Goal: Information Seeking & Learning: Learn about a topic

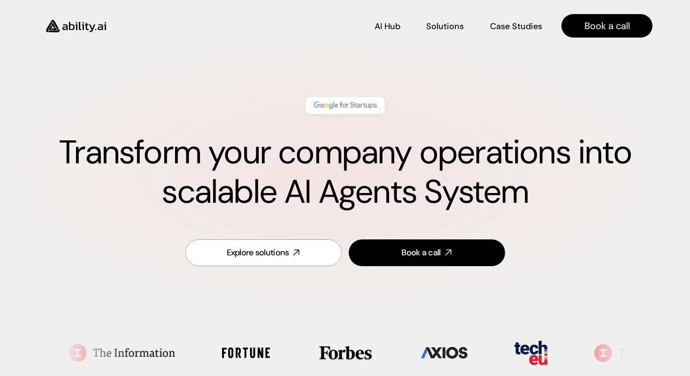
click at [418, 121] on div "Transform your company operations into scalable AI Agents System" at bounding box center [345, 154] width 615 height 133
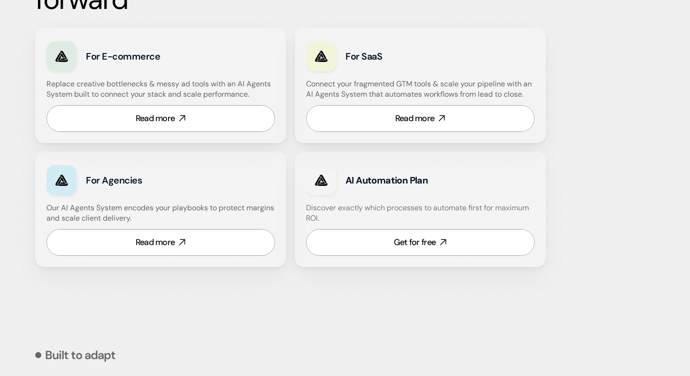
scroll to position [614, 0]
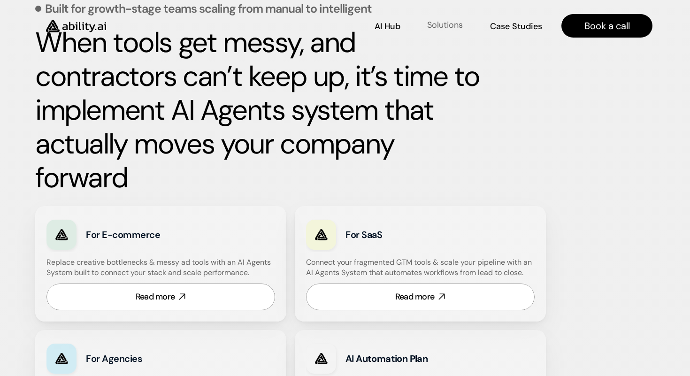
click at [451, 27] on p "Solutions" at bounding box center [445, 25] width 36 height 12
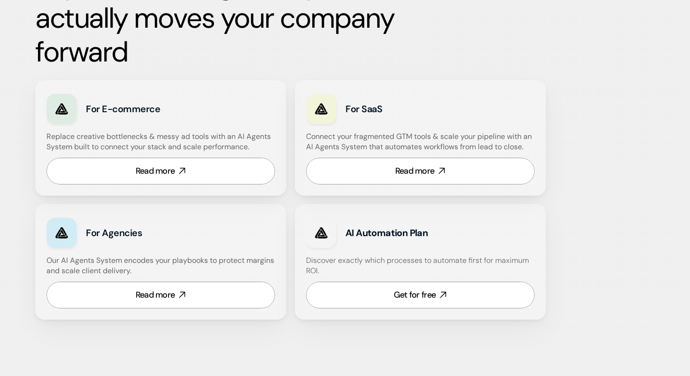
scroll to position [562, 0]
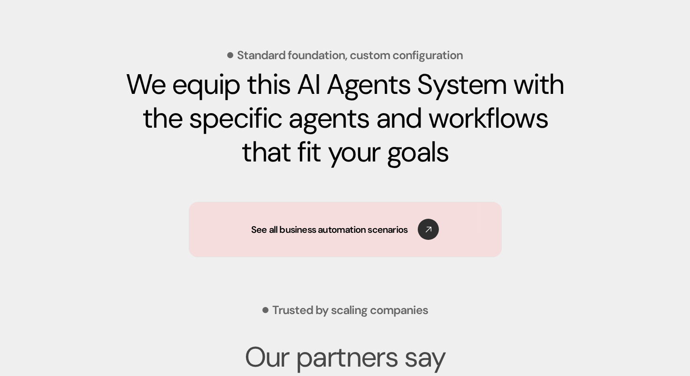
scroll to position [1386, 0]
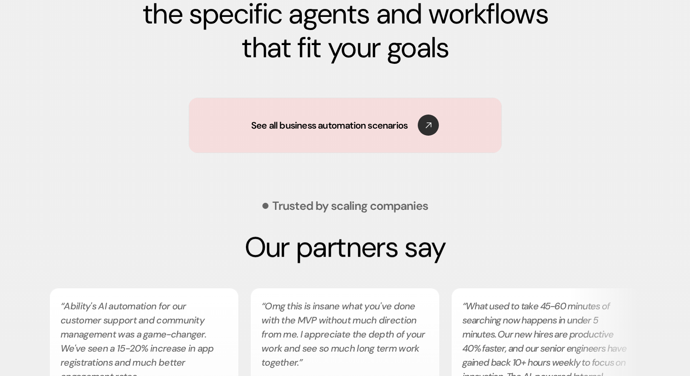
click at [382, 162] on div "Trusted by scaling companies Our partners say “Ability's AI automation for our …" at bounding box center [344, 368] width 619 height 430
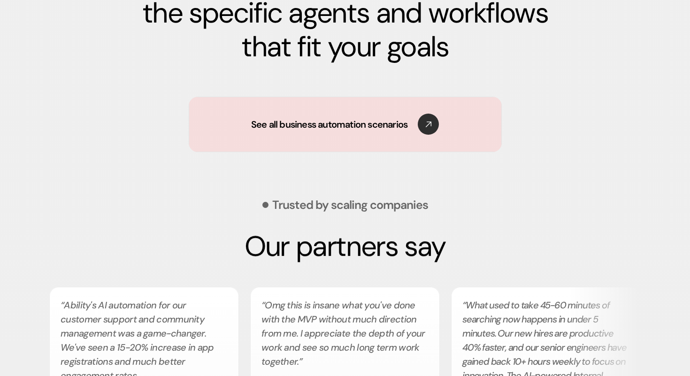
scroll to position [1491, 0]
click at [382, 129] on p "See all business automation scenarios" at bounding box center [331, 123] width 156 height 13
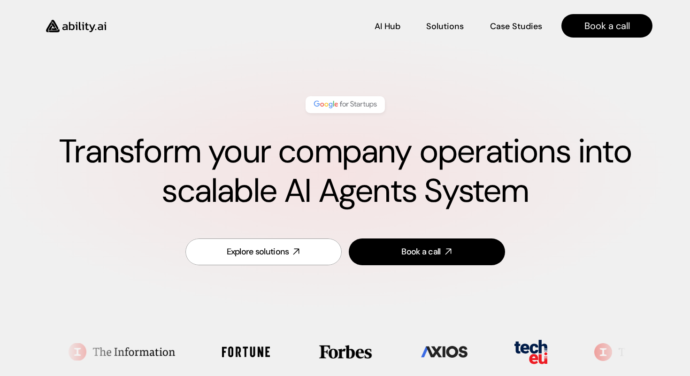
scroll to position [0, 0]
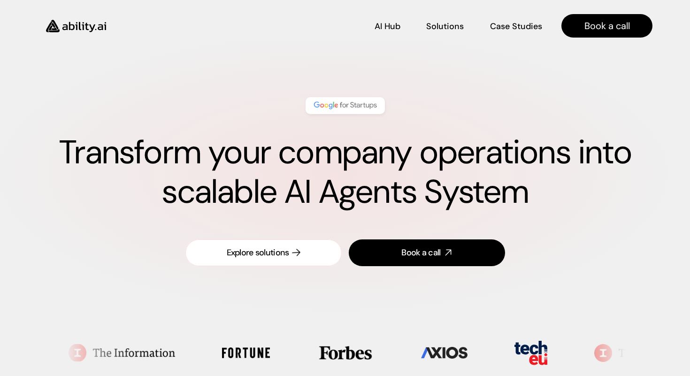
click at [289, 257] on div "Explore solutions" at bounding box center [258, 253] width 62 height 12
click at [88, 21] on img at bounding box center [76, 26] width 77 height 30
click at [505, 24] on p "Case Studies" at bounding box center [516, 25] width 51 height 12
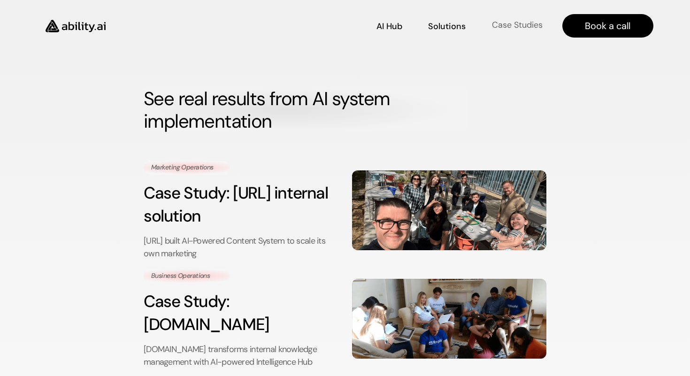
click at [505, 24] on p "Case Studies" at bounding box center [517, 25] width 51 height 12
click at [445, 24] on p "Solutions" at bounding box center [446, 26] width 36 height 12
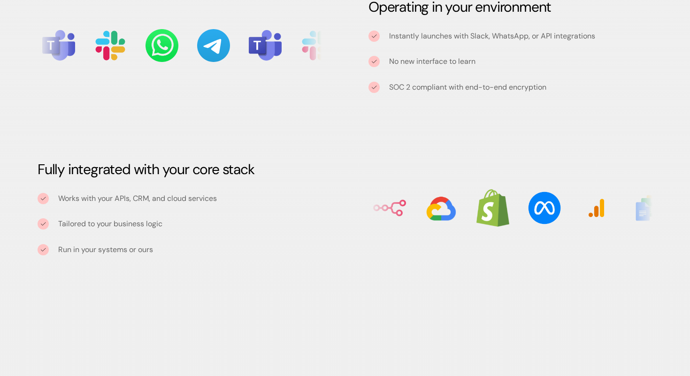
scroll to position [1109, 0]
click at [122, 247] on p "Run in your systems or ours" at bounding box center [105, 249] width 95 height 12
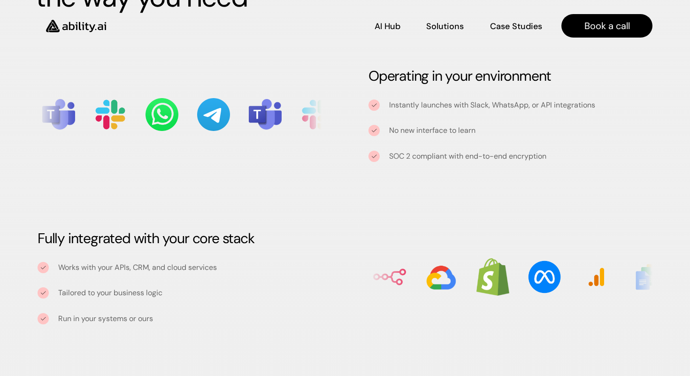
scroll to position [1040, 1]
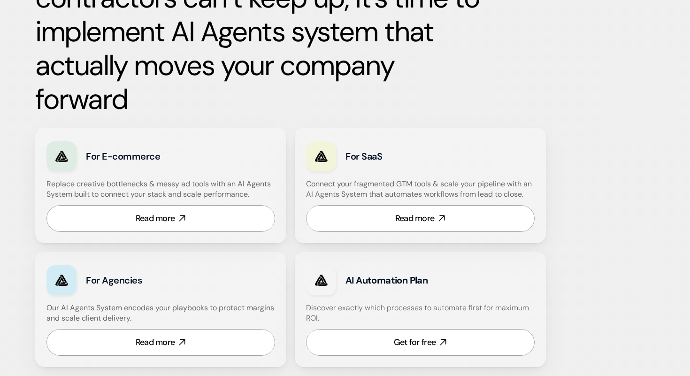
scroll to position [514, 0]
click at [246, 229] on link "Read more" at bounding box center [160, 218] width 229 height 27
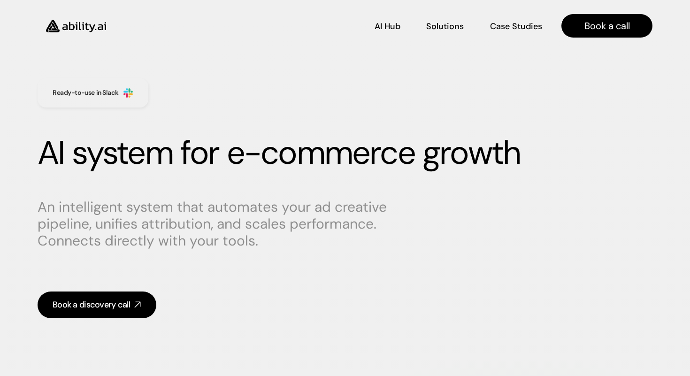
click at [110, 93] on h3 "Ready-to-use in Slack" at bounding box center [86, 92] width 66 height 9
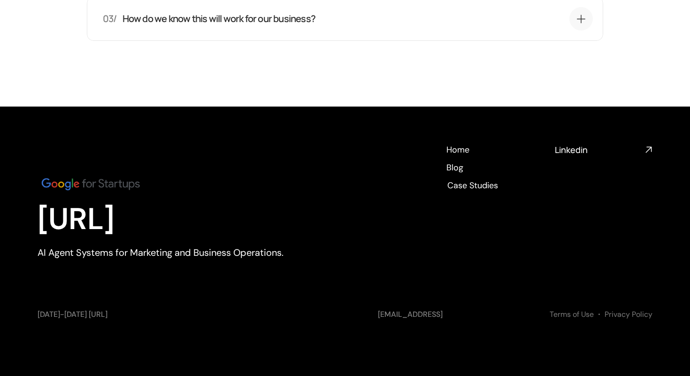
scroll to position [3834, 0]
